Goal: Task Accomplishment & Management: Manage account settings

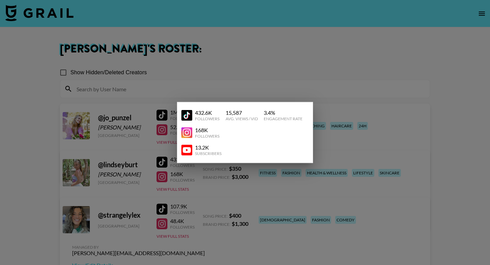
click at [296, 101] on div at bounding box center [245, 132] width 490 height 265
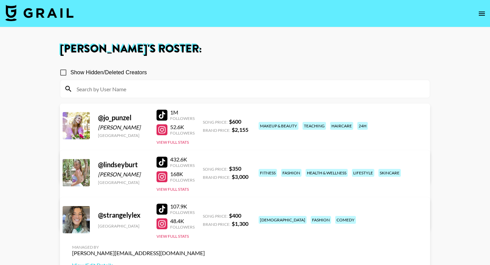
click at [205, 168] on link "View/Edit Details" at bounding box center [138, 171] width 133 height 7
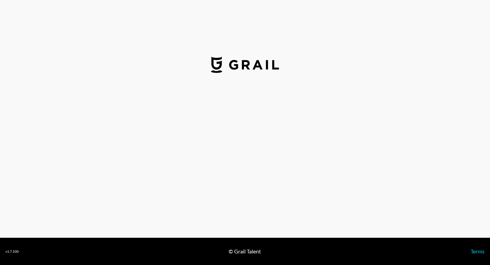
select select "USD"
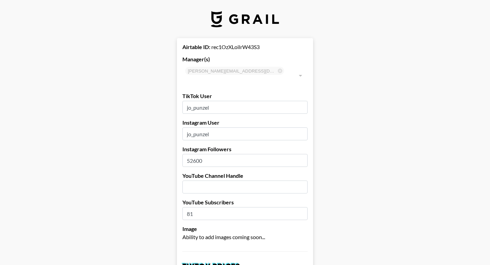
type input "[GEOGRAPHIC_DATA]"
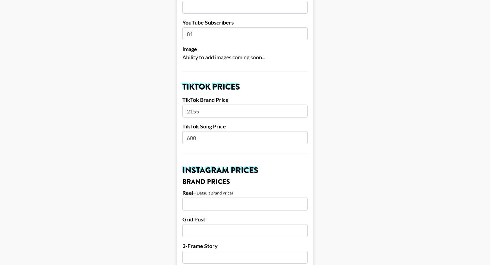
scroll to position [174, 0]
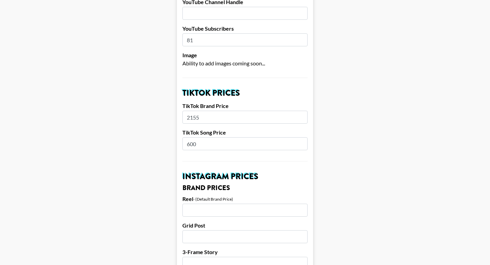
click at [210, 111] on input "2155" at bounding box center [244, 117] width 125 height 13
click at [206, 111] on input "2155" at bounding box center [244, 117] width 125 height 13
type input "2"
type input "3000"
click at [246, 172] on h2 "Instagram Prices" at bounding box center [244, 176] width 125 height 8
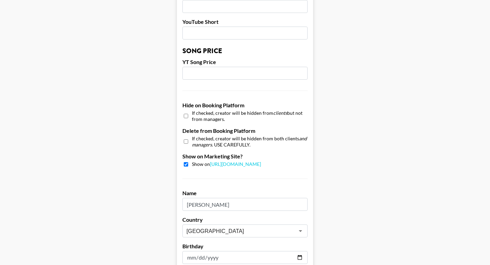
scroll to position [659, 0]
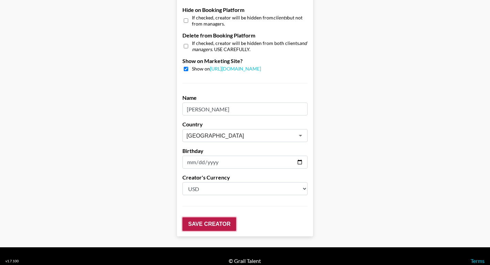
click at [204, 217] on input "Save Creator" at bounding box center [209, 224] width 54 height 14
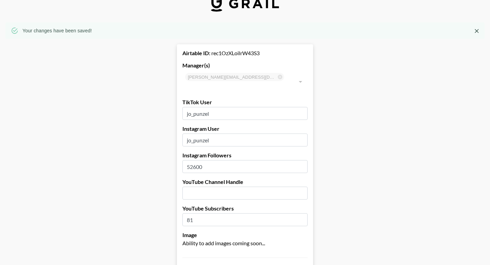
scroll to position [0, 0]
